Goal: Transaction & Acquisition: Purchase product/service

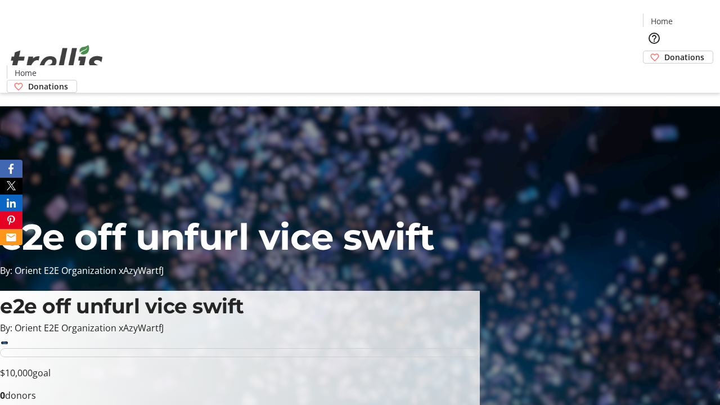
click at [664, 51] on span "Donations" at bounding box center [684, 57] width 40 height 12
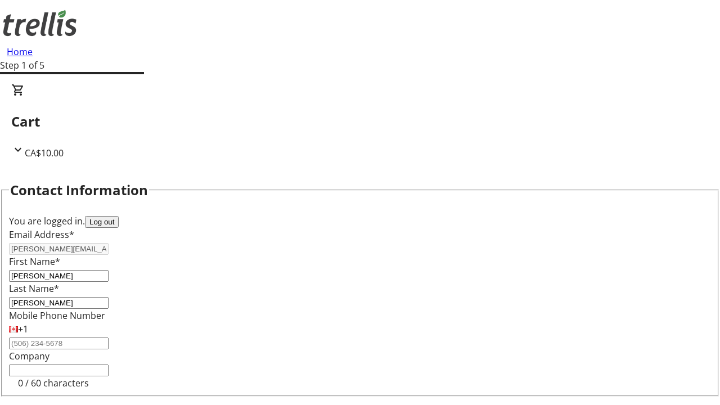
select select "CA"
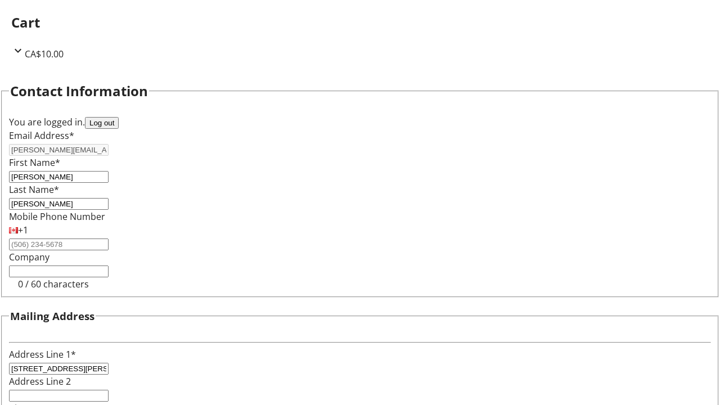
select select "BC"
type input "Kelowna"
type input "V1Y 0C2"
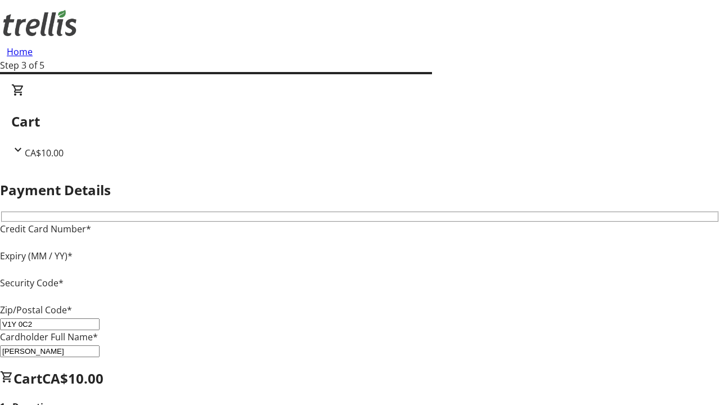
type input "V1Y 0C2"
